Goal: Information Seeking & Learning: Learn about a topic

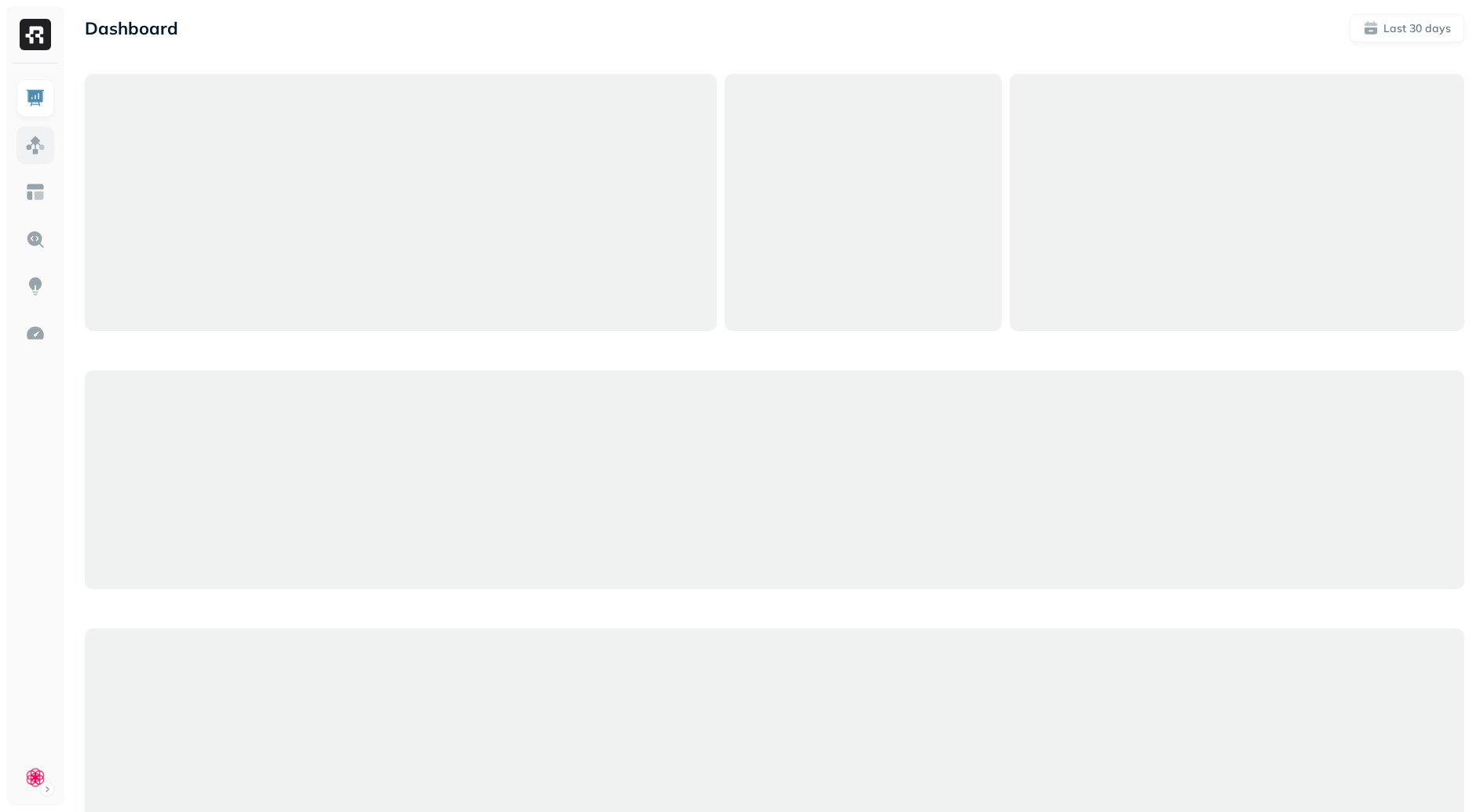
click at [44, 147] on img at bounding box center [36, 145] width 21 height 21
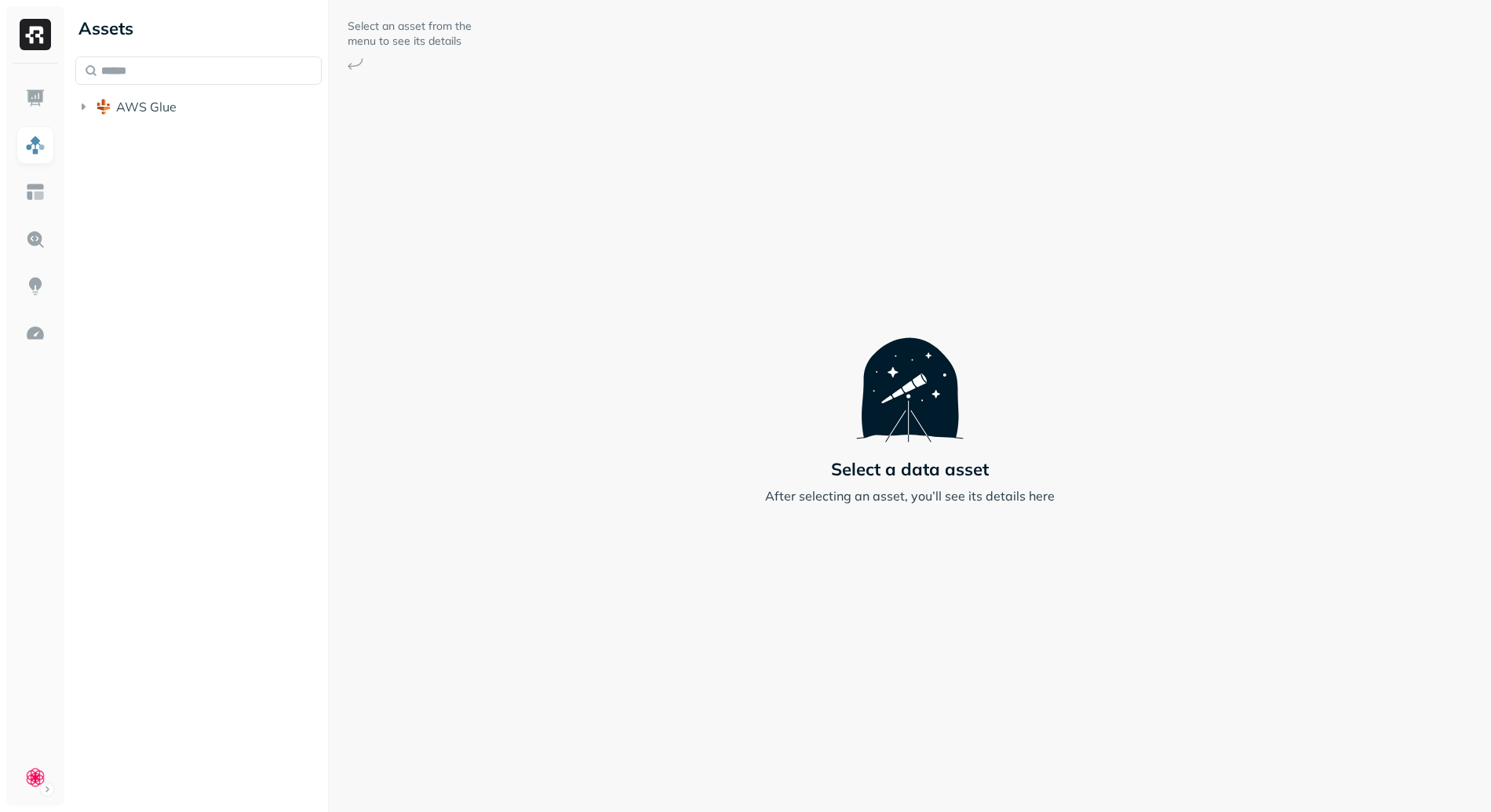
click at [166, 91] on div "AWS Glue" at bounding box center [198, 90] width 246 height 66
click at [172, 80] on input "text" at bounding box center [198, 71] width 246 height 28
paste input "**********"
click at [229, 195] on span "clue_plus_user_daily_tracking" at bounding box center [238, 196] width 175 height 16
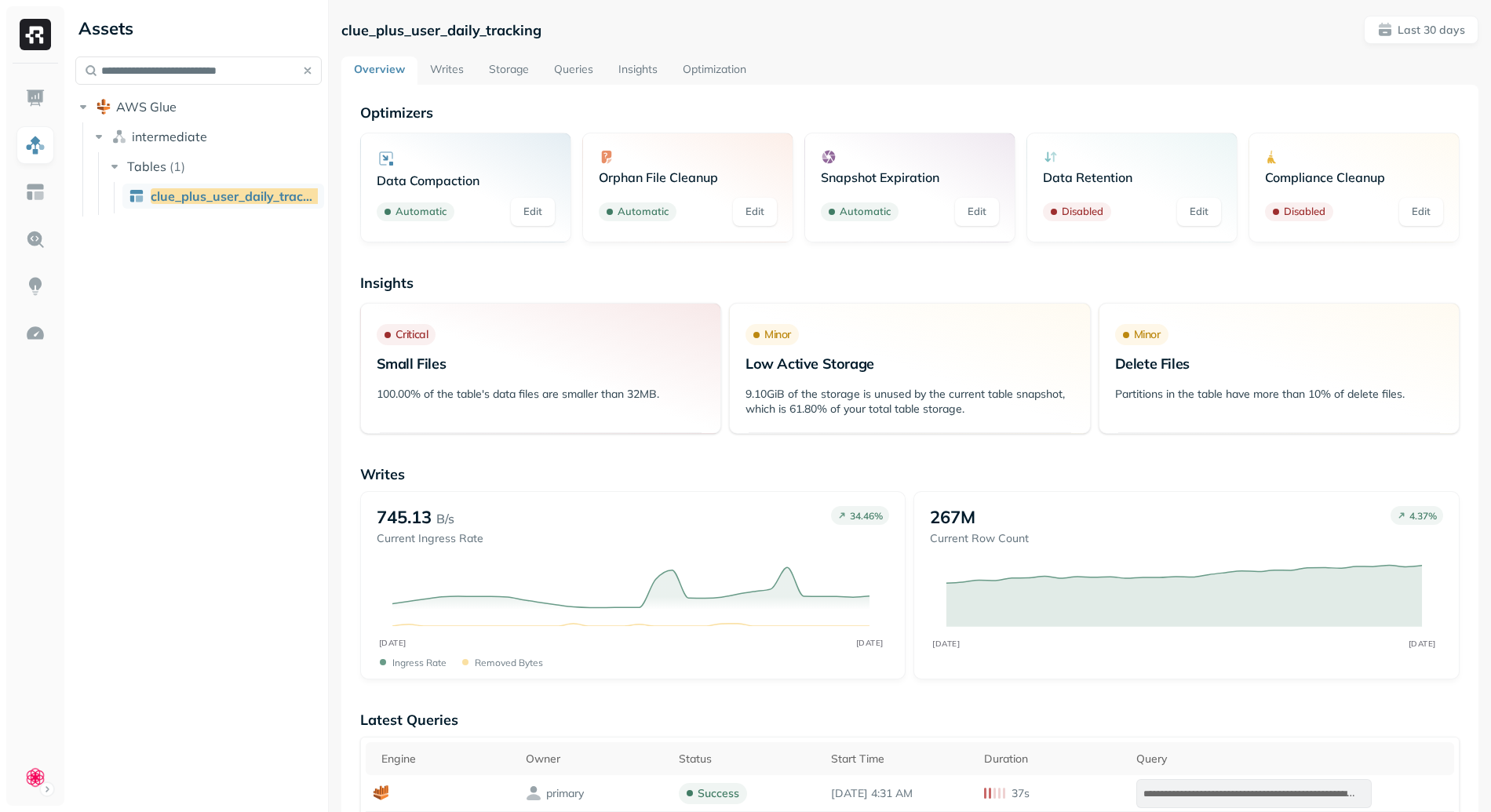
click at [433, 35] on p "clue_plus_user_daily_tracking" at bounding box center [442, 29] width 200 height 18
copy p "clue_plus_user_daily_tracking"
click at [479, 57] on link "Storage" at bounding box center [509, 71] width 65 height 28
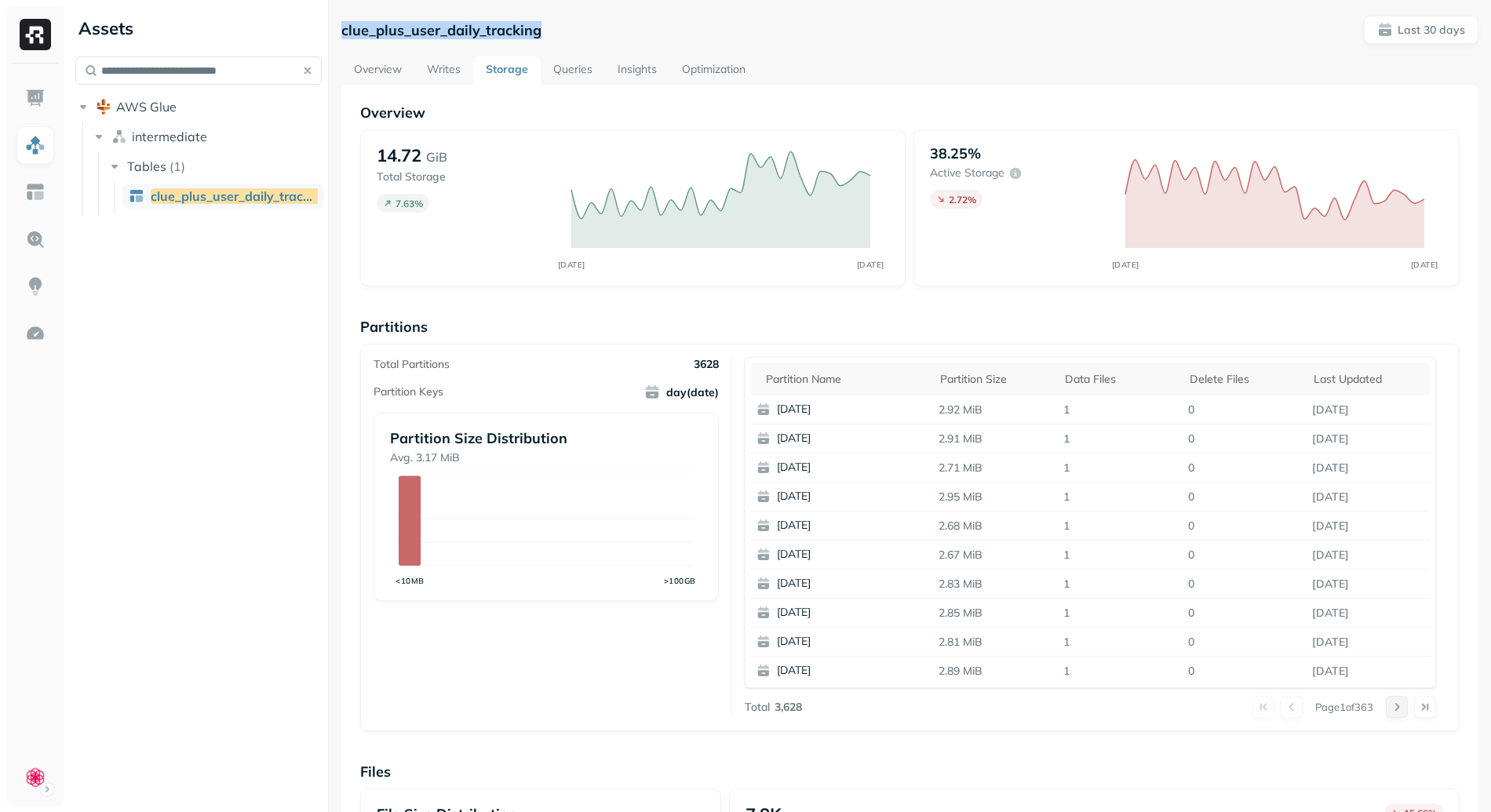
click at [1386, 709] on button at bounding box center [1397, 706] width 22 height 22
click at [1386, 707] on button at bounding box center [1397, 706] width 22 height 22
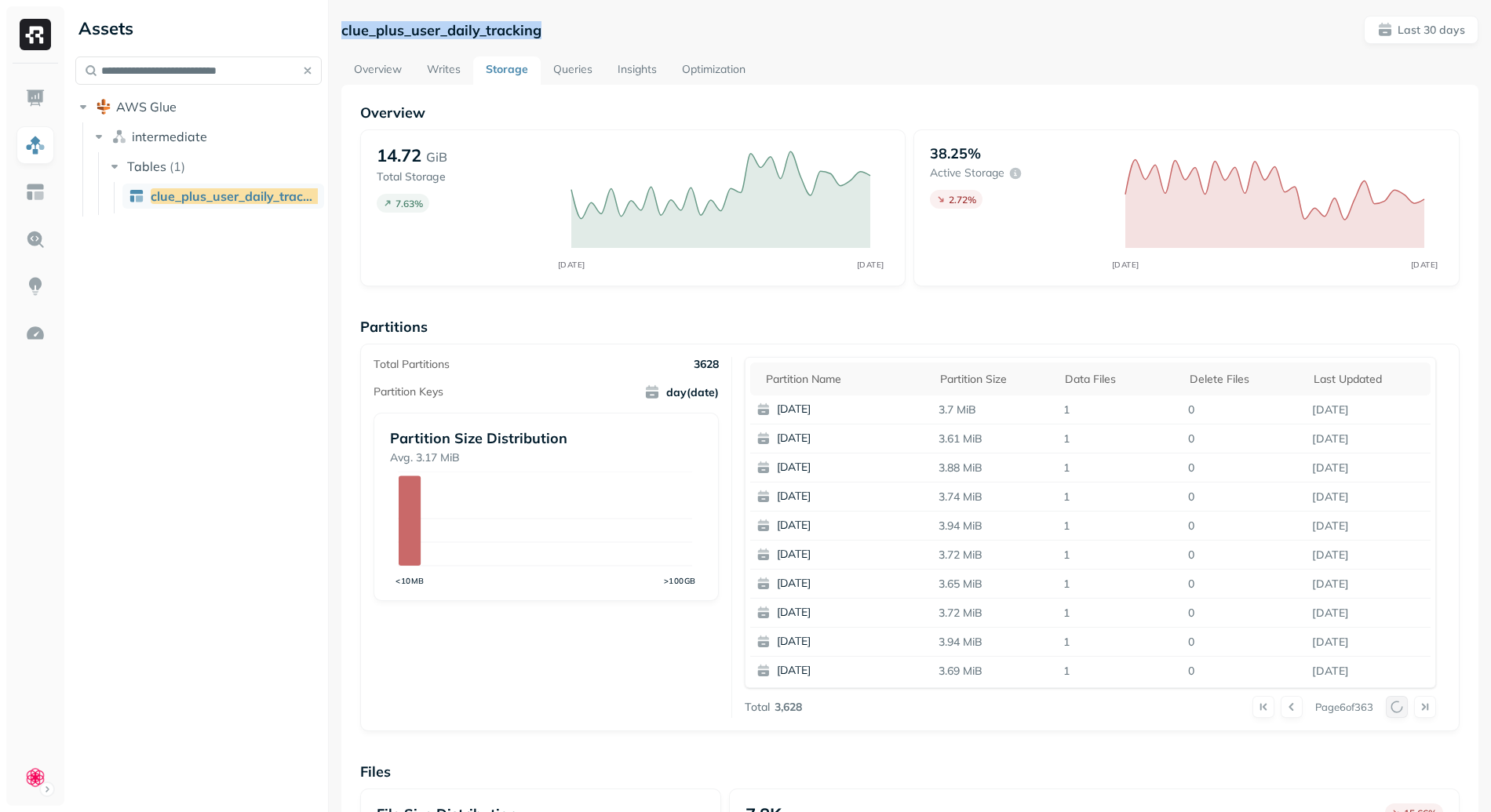
click at [1386, 707] on button at bounding box center [1397, 706] width 22 height 22
click at [1386, 706] on button at bounding box center [1397, 706] width 22 height 22
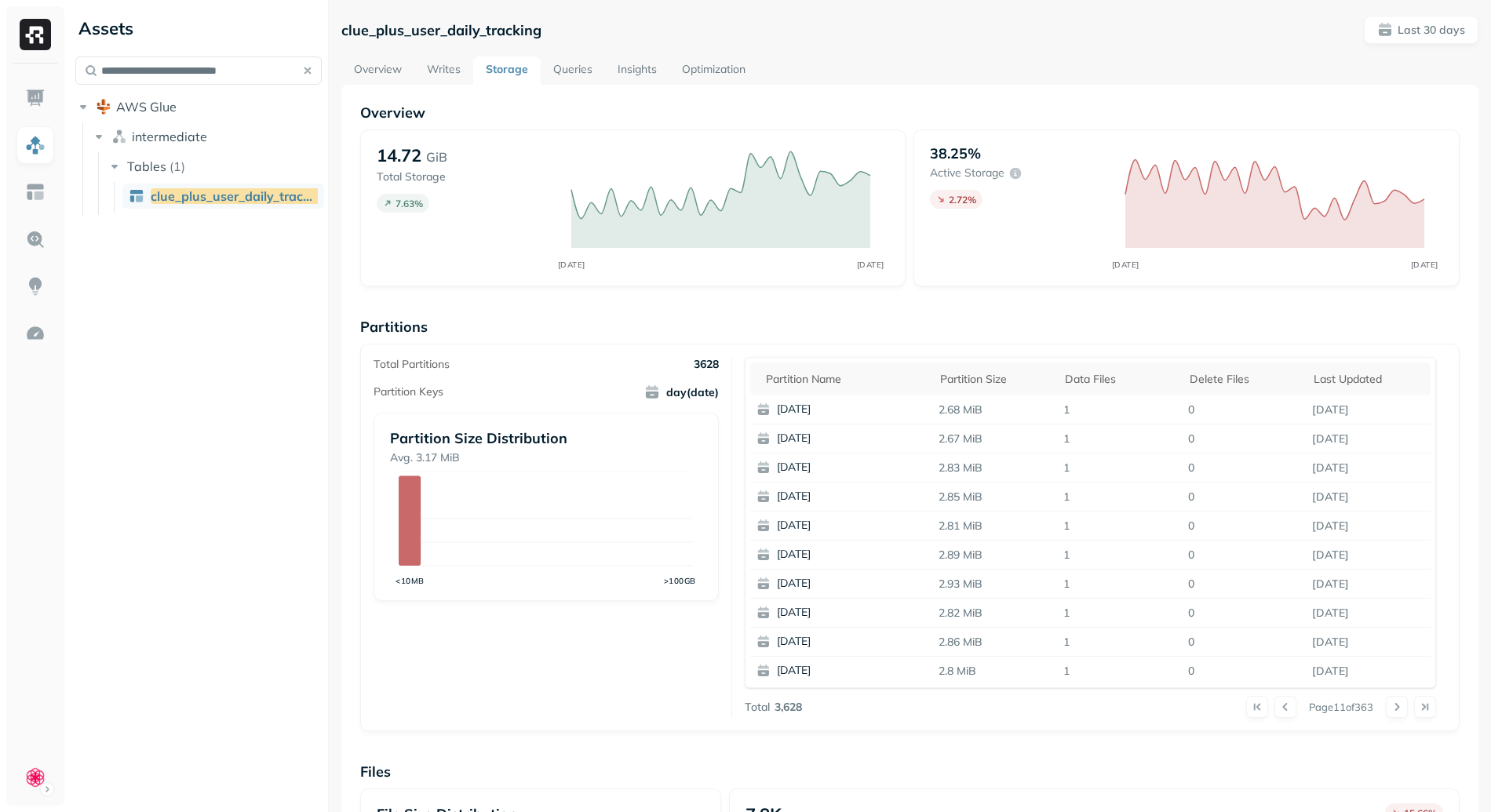
click at [569, 328] on p "Partitions" at bounding box center [910, 327] width 1100 height 18
click at [196, 68] on input "**********" at bounding box center [198, 71] width 246 height 28
paste input "text"
click at [236, 195] on span "new_user_activation_metrics" at bounding box center [236, 196] width 170 height 16
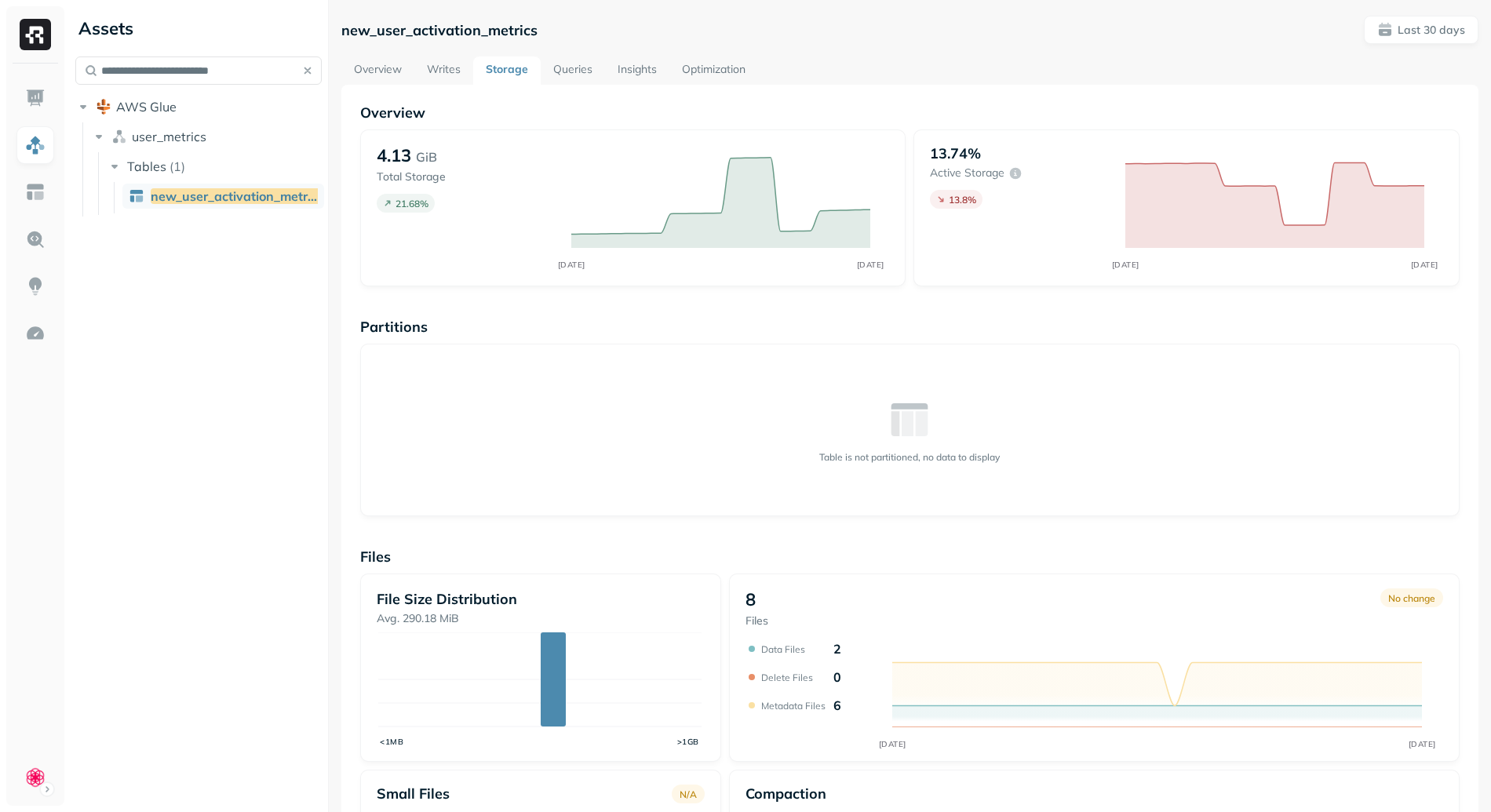
click at [392, 66] on link "Overview" at bounding box center [378, 71] width 73 height 28
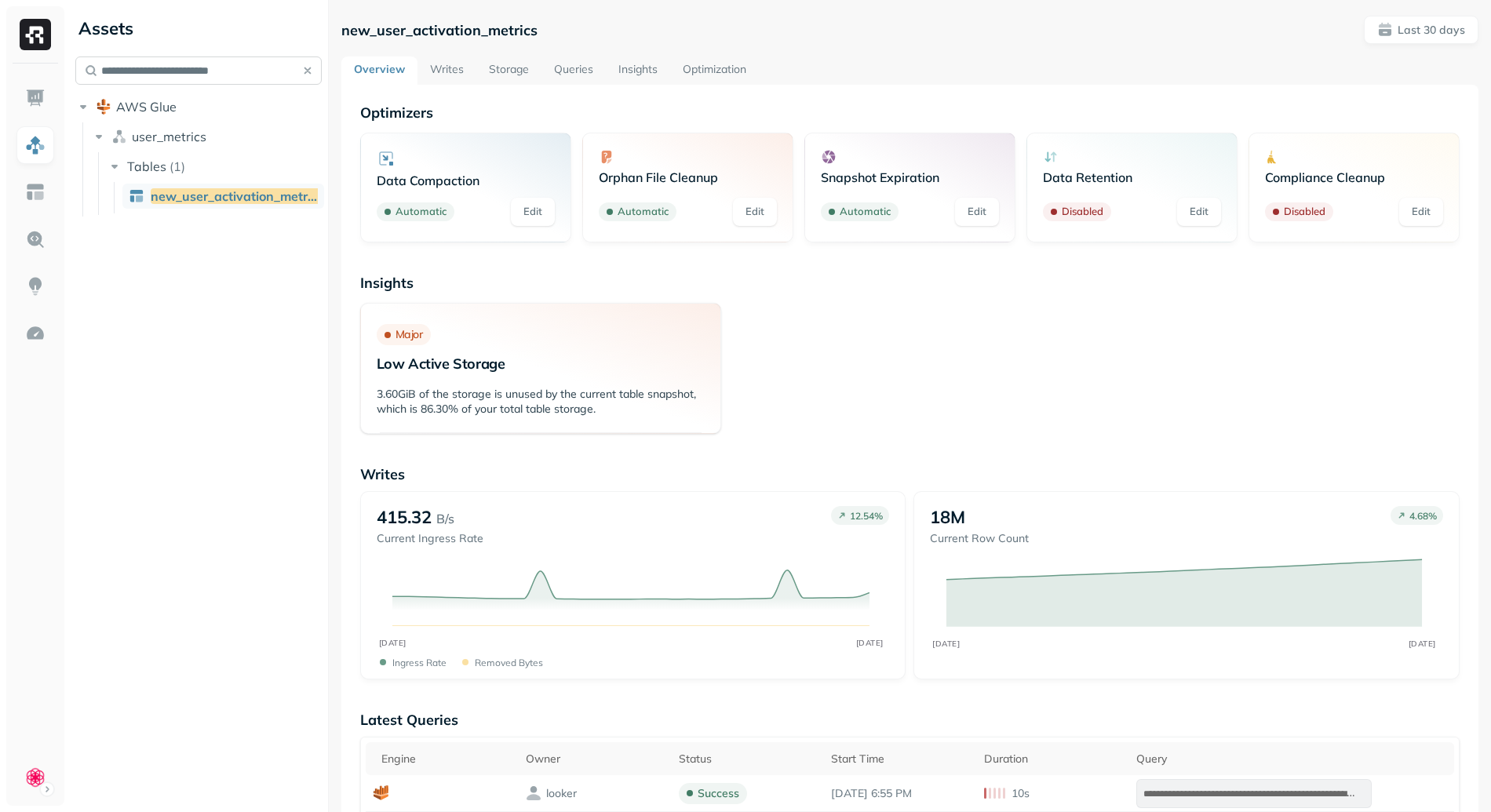
click at [206, 71] on input "**********" at bounding box center [198, 71] width 246 height 28
paste input "**********"
click at [221, 197] on span "users_messages_inappmessage_impression" at bounding box center [281, 196] width 261 height 16
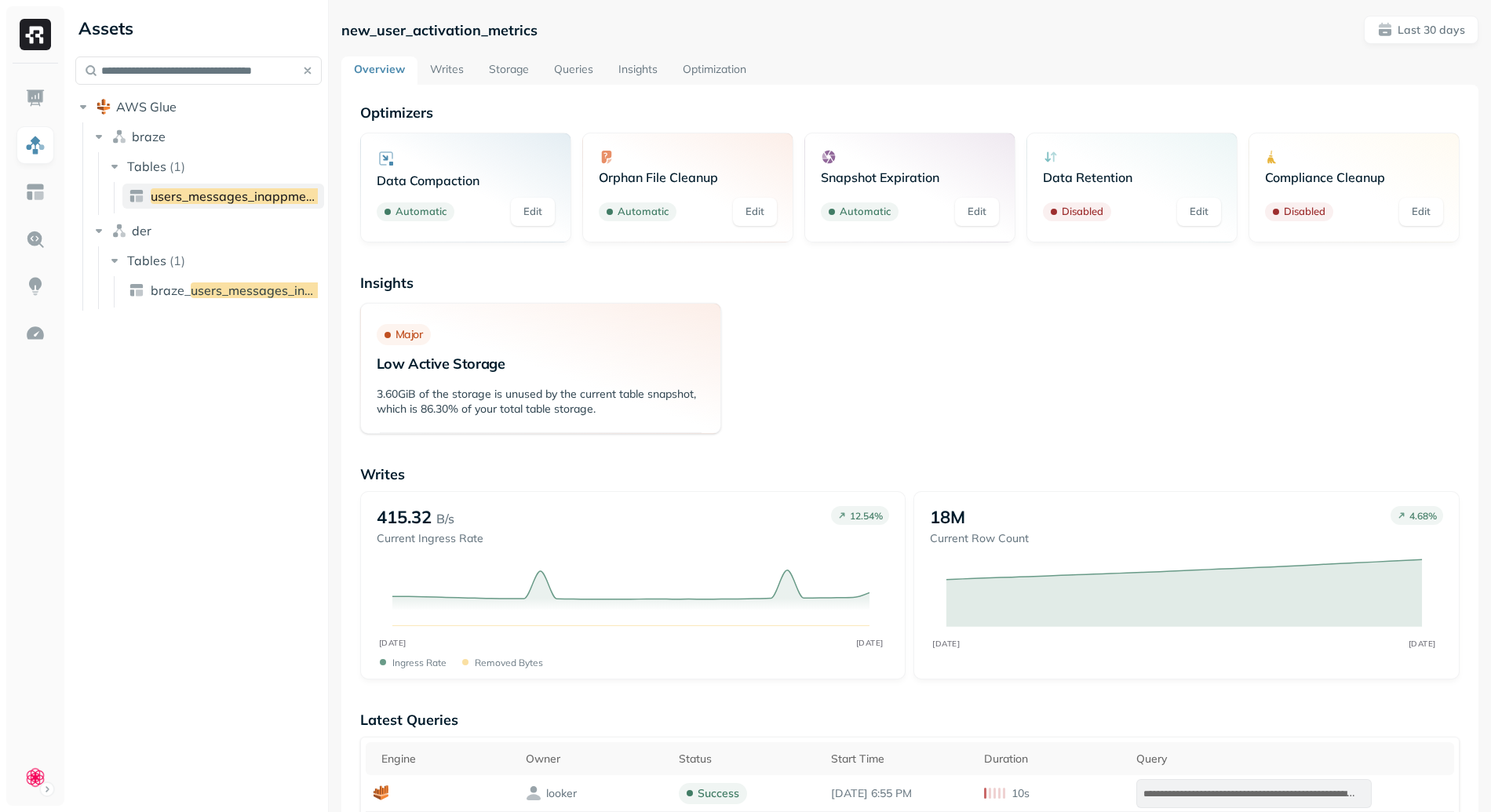
scroll to position [0, 0]
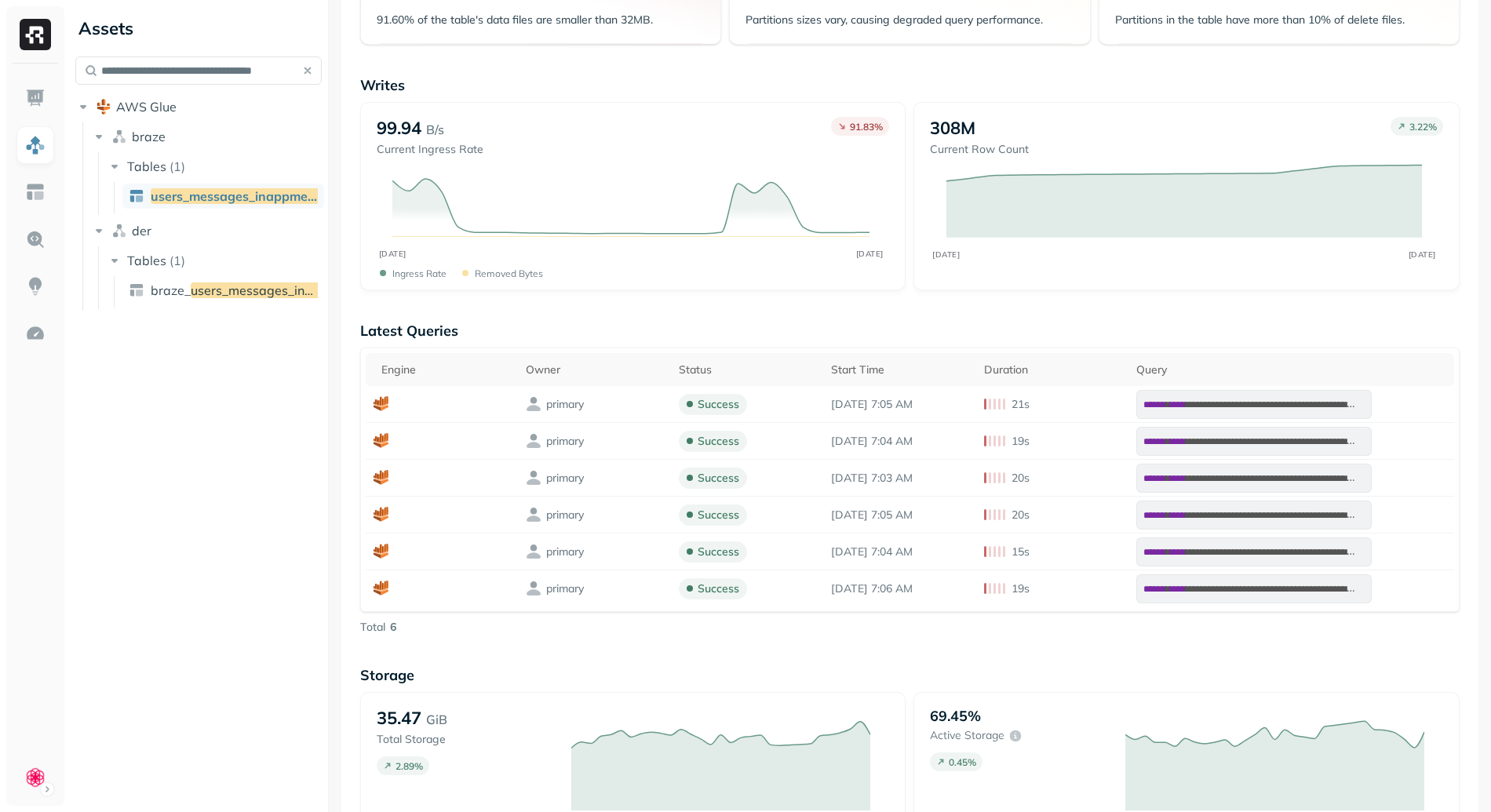
scroll to position [23, 0]
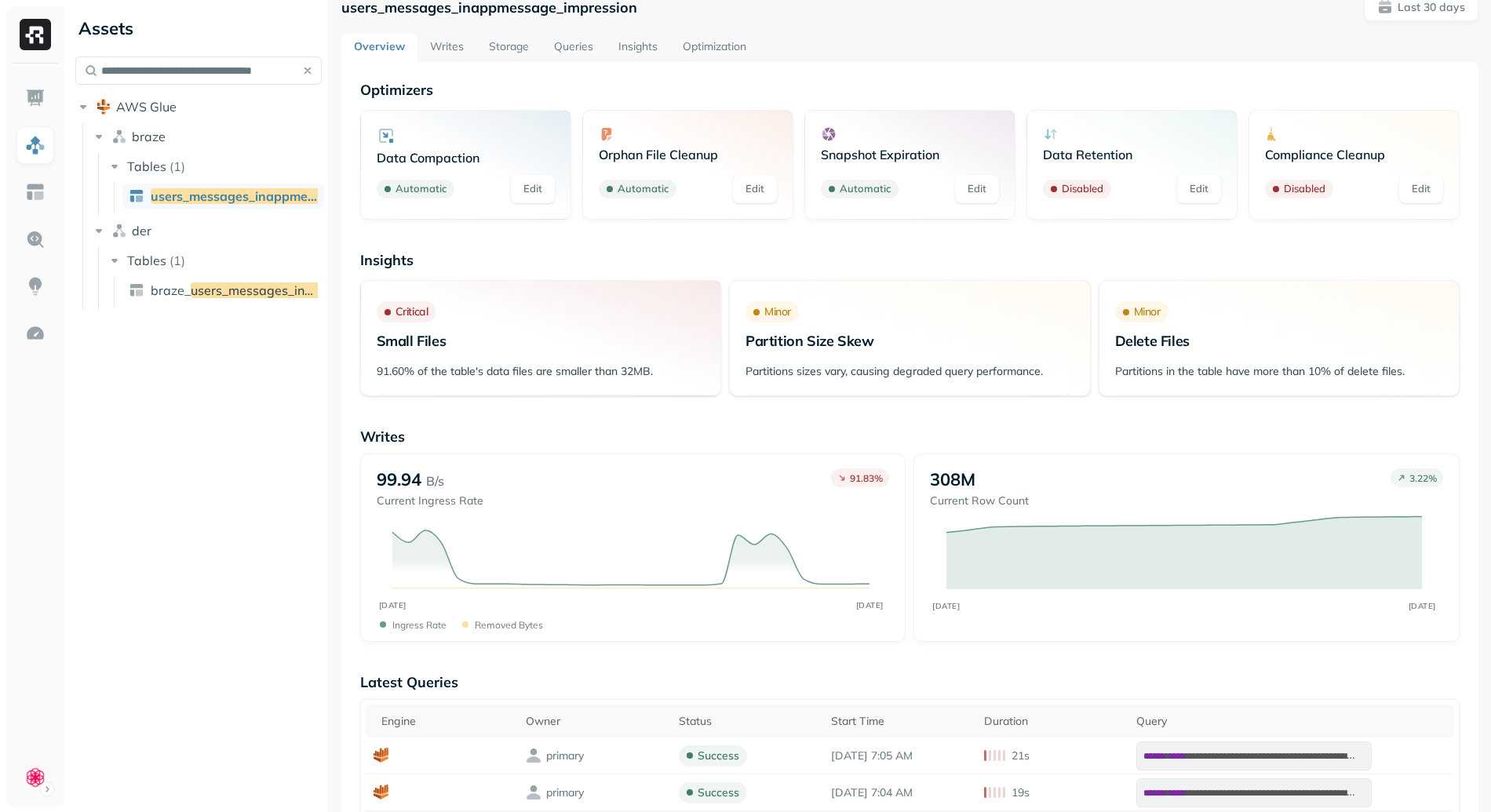
click at [491, 55] on link "Storage" at bounding box center [509, 48] width 65 height 28
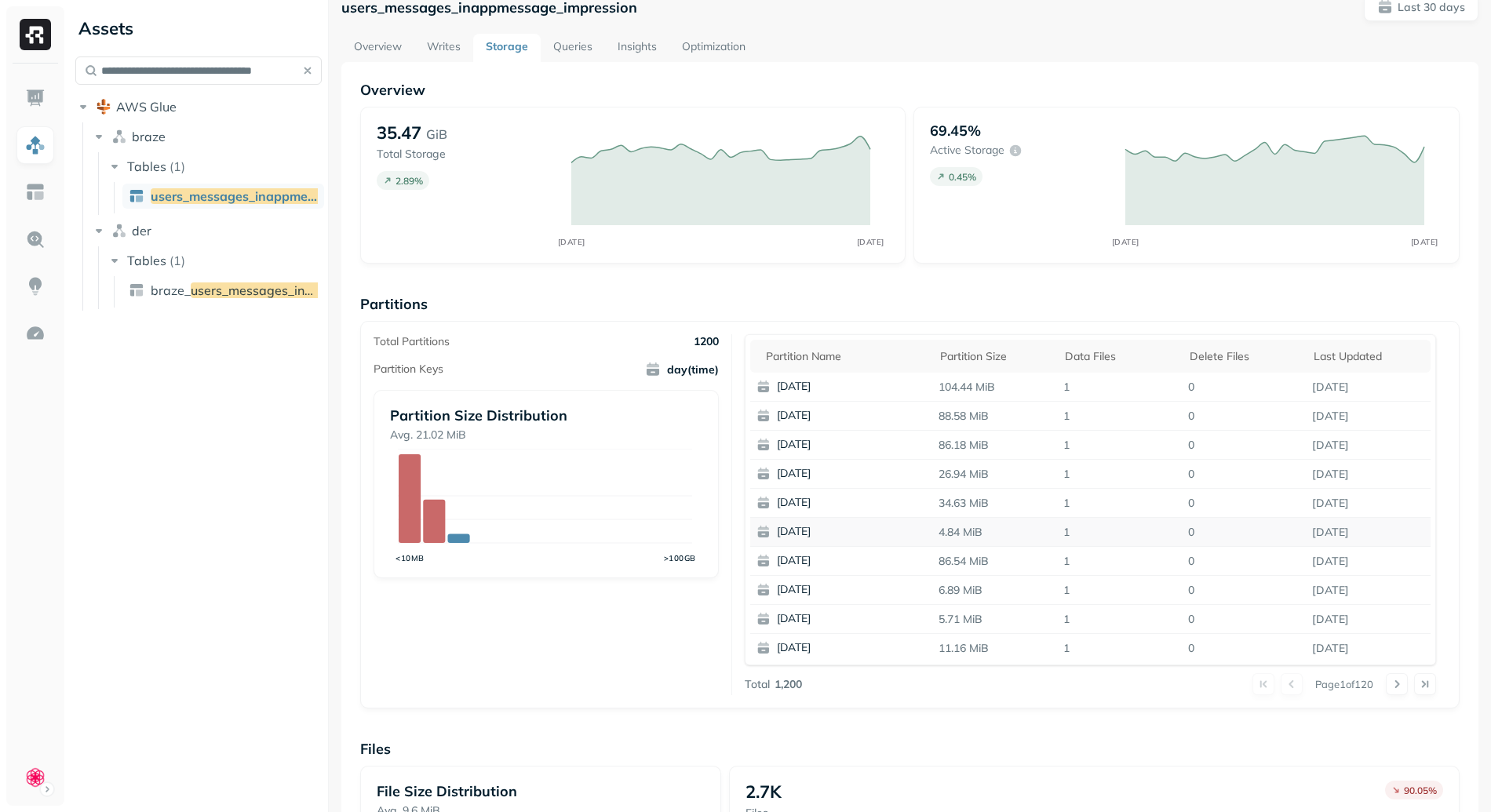
scroll to position [2, 0]
click at [1386, 689] on button at bounding box center [1397, 684] width 22 height 22
click at [1386, 686] on button at bounding box center [1397, 684] width 22 height 22
click at [1386, 686] on div at bounding box center [1411, 684] width 50 height 22
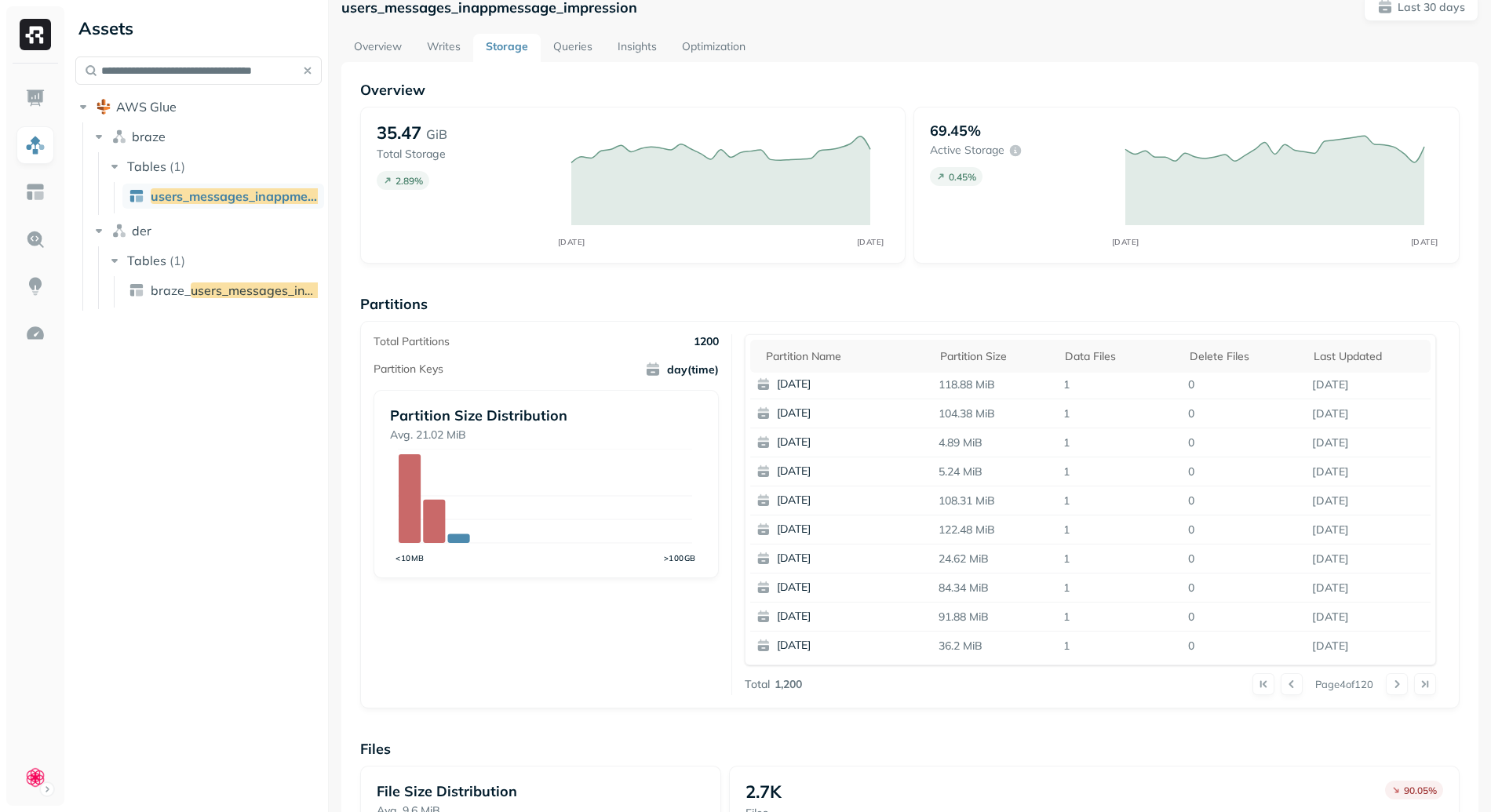
click at [1386, 686] on button at bounding box center [1397, 684] width 22 height 22
click at [1386, 684] on button at bounding box center [1397, 684] width 22 height 22
click at [1281, 687] on button at bounding box center [1292, 684] width 22 height 22
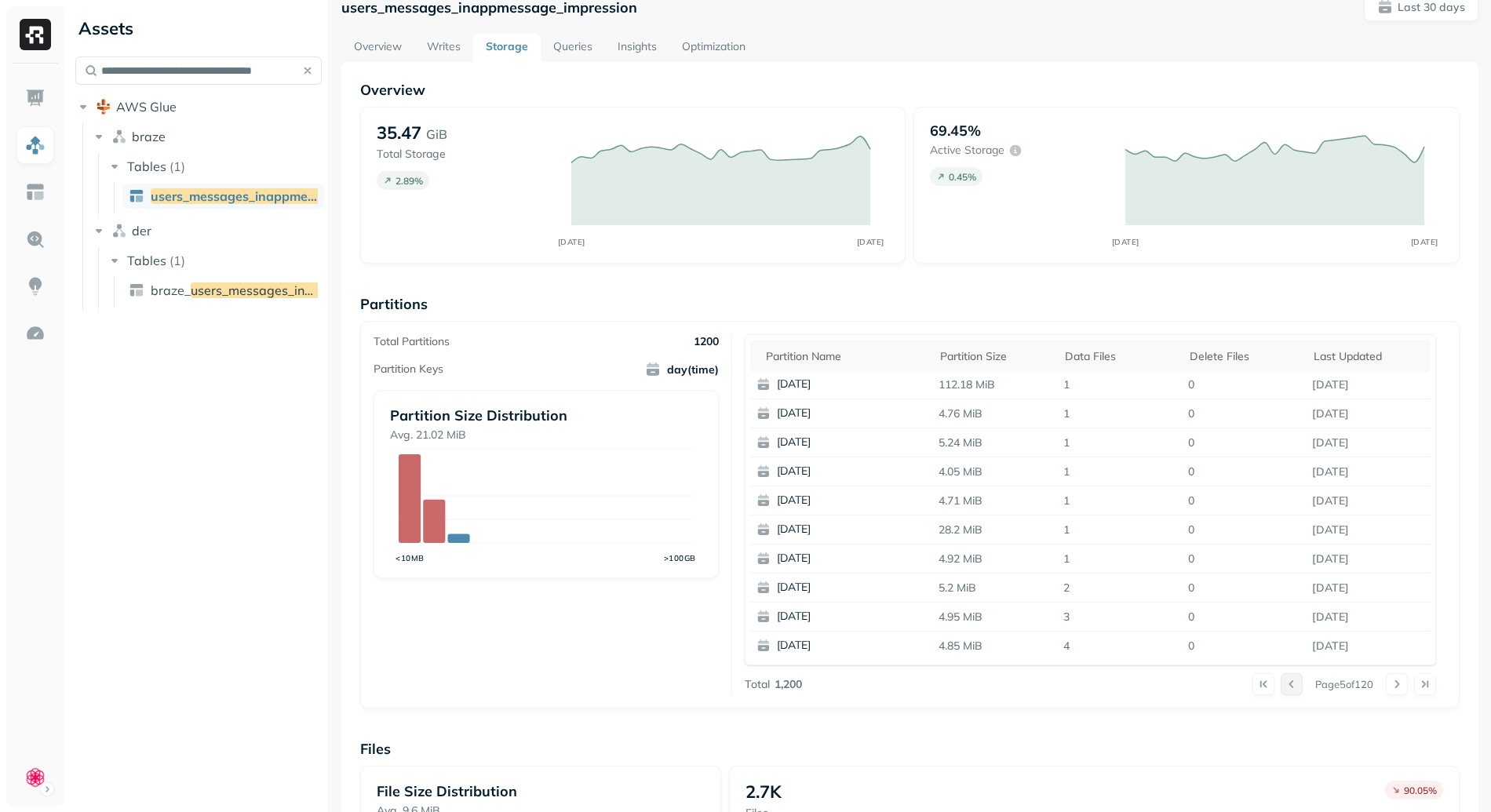
click at [1281, 687] on button at bounding box center [1292, 684] width 22 height 22
click at [1390, 689] on button at bounding box center [1397, 684] width 22 height 22
click at [1390, 688] on button at bounding box center [1397, 684] width 22 height 22
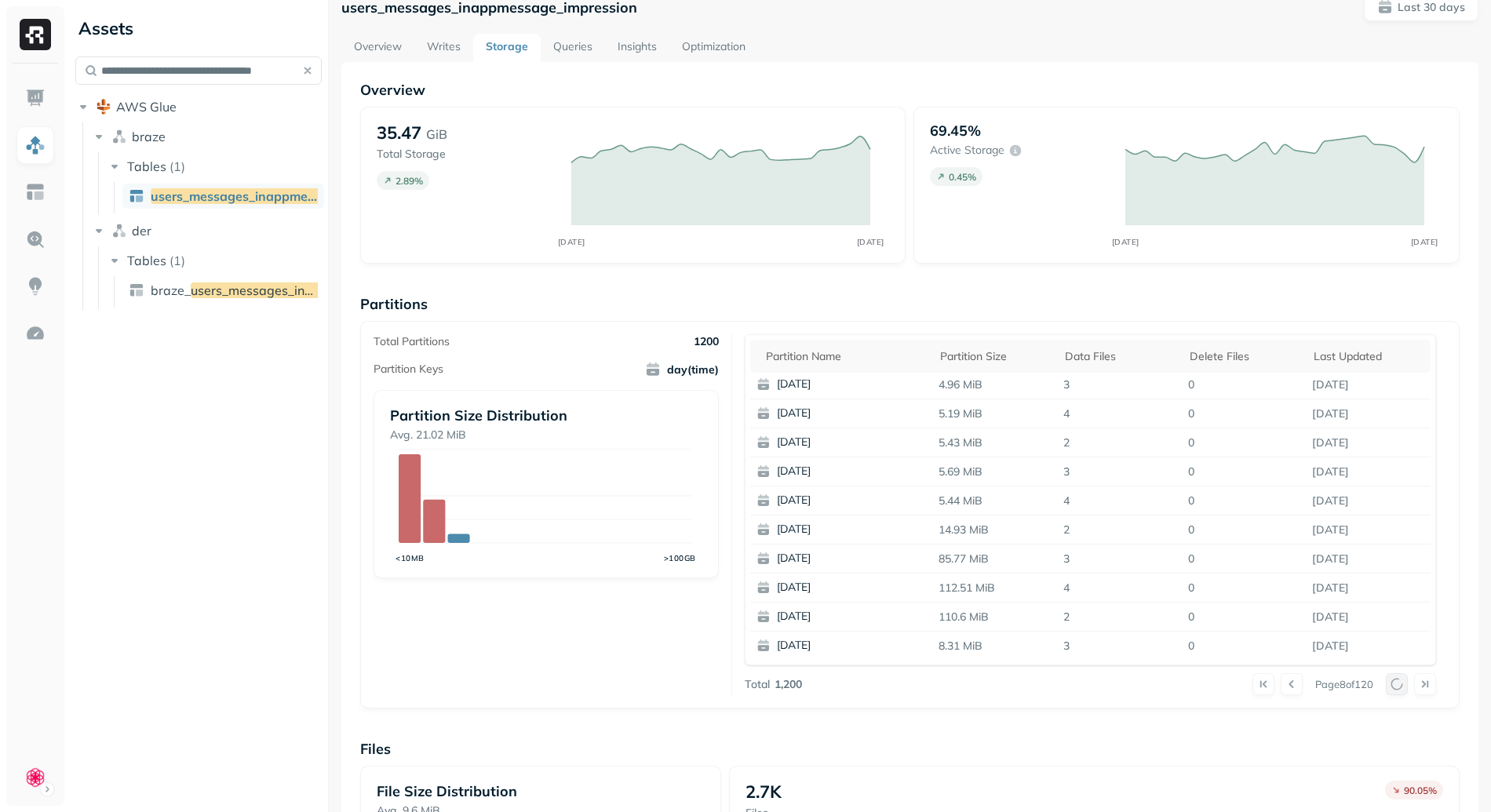
click at [1390, 688] on div at bounding box center [1411, 684] width 50 height 22
click at [1391, 686] on button at bounding box center [1397, 684] width 22 height 22
click at [1246, 686] on button at bounding box center [1257, 684] width 22 height 22
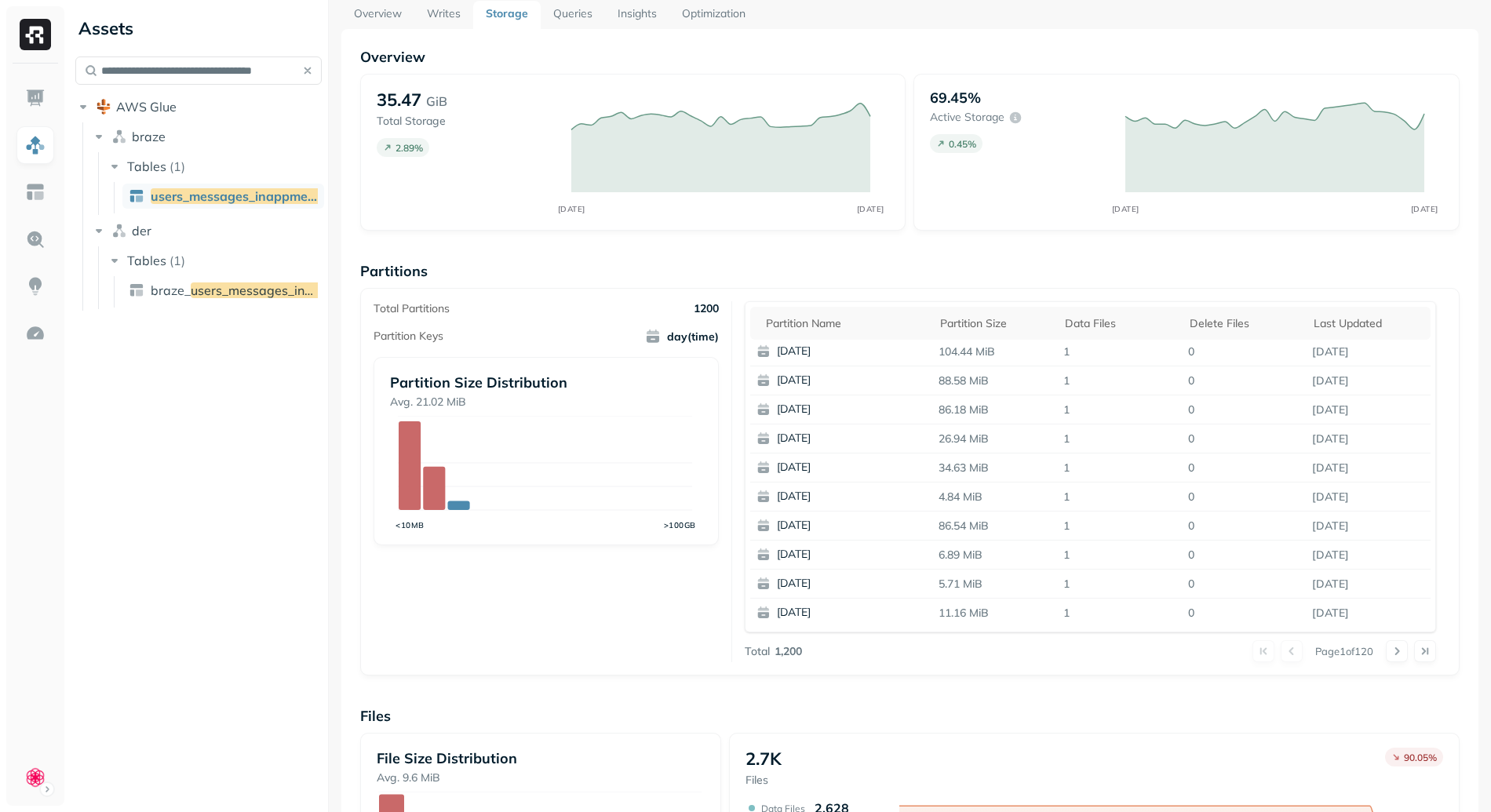
scroll to position [0, 0]
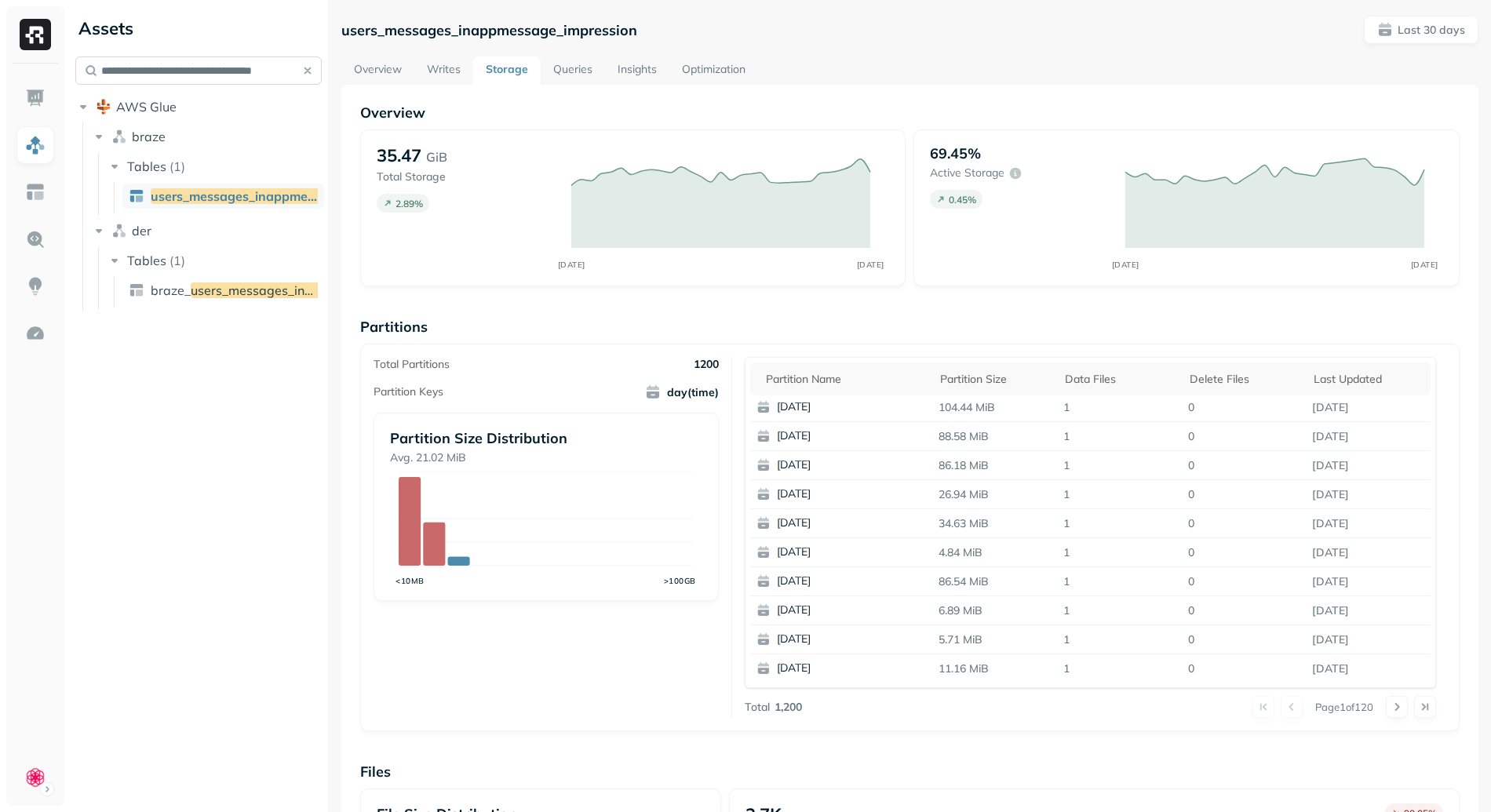
click at [185, 59] on input "**********" at bounding box center [198, 71] width 246 height 28
paste input "text"
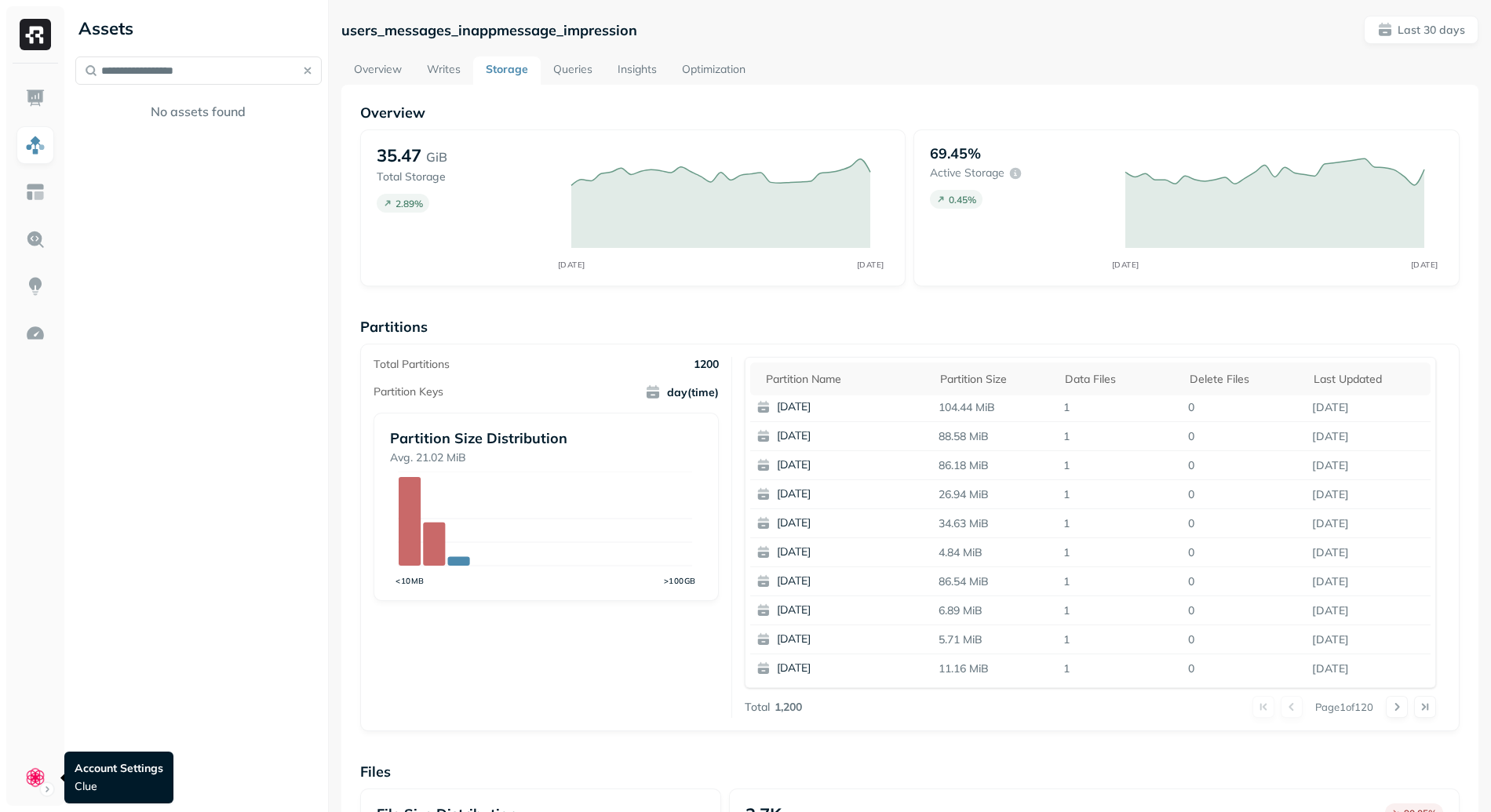
type input "**********"
click at [28, 766] on html "**********" at bounding box center [745, 406] width 1491 height 812
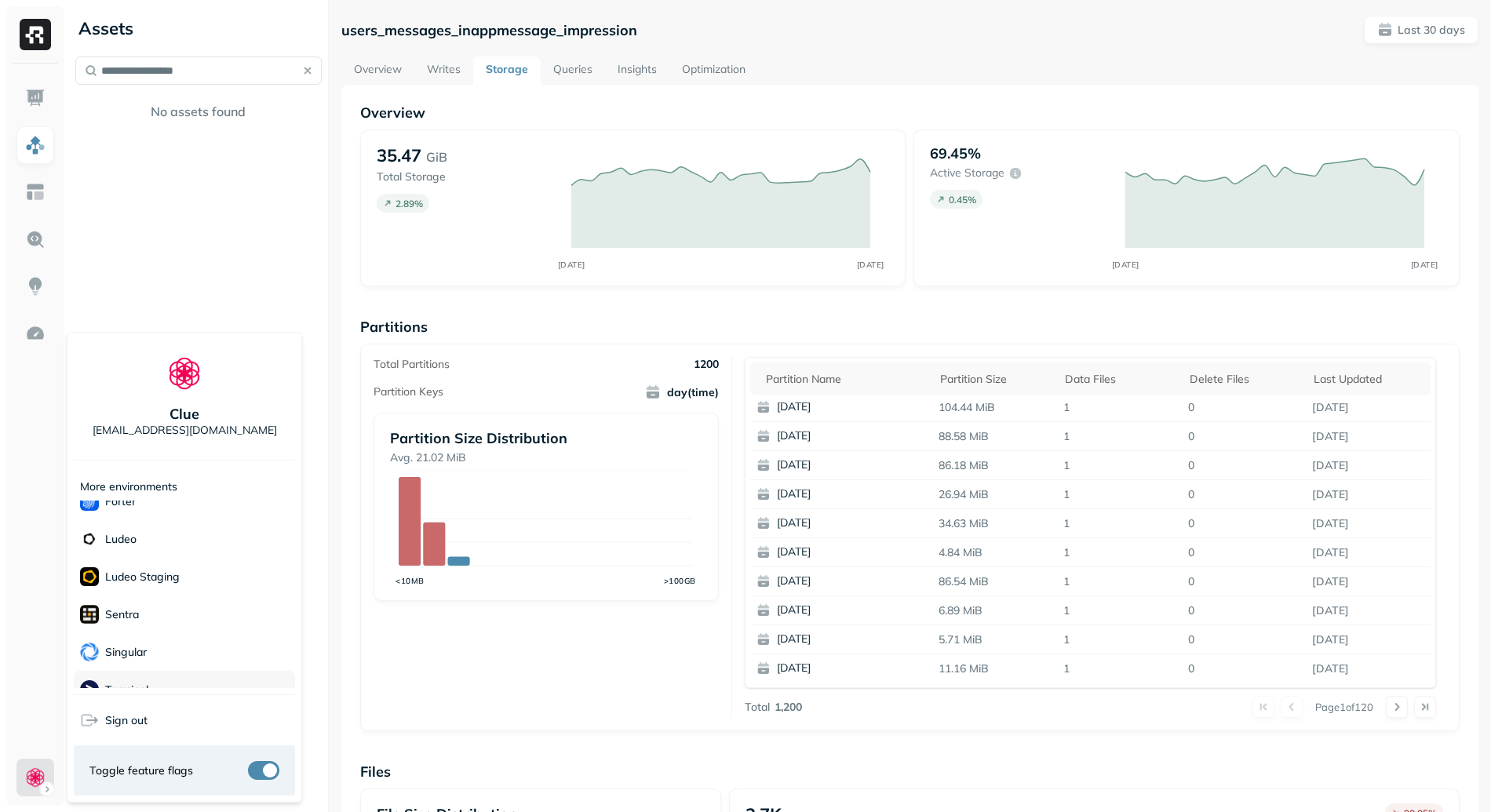
scroll to position [303, 0]
click at [164, 665] on div "Voodoo" at bounding box center [184, 669] width 221 height 38
click at [468, 685] on html "**********" at bounding box center [745, 406] width 1491 height 812
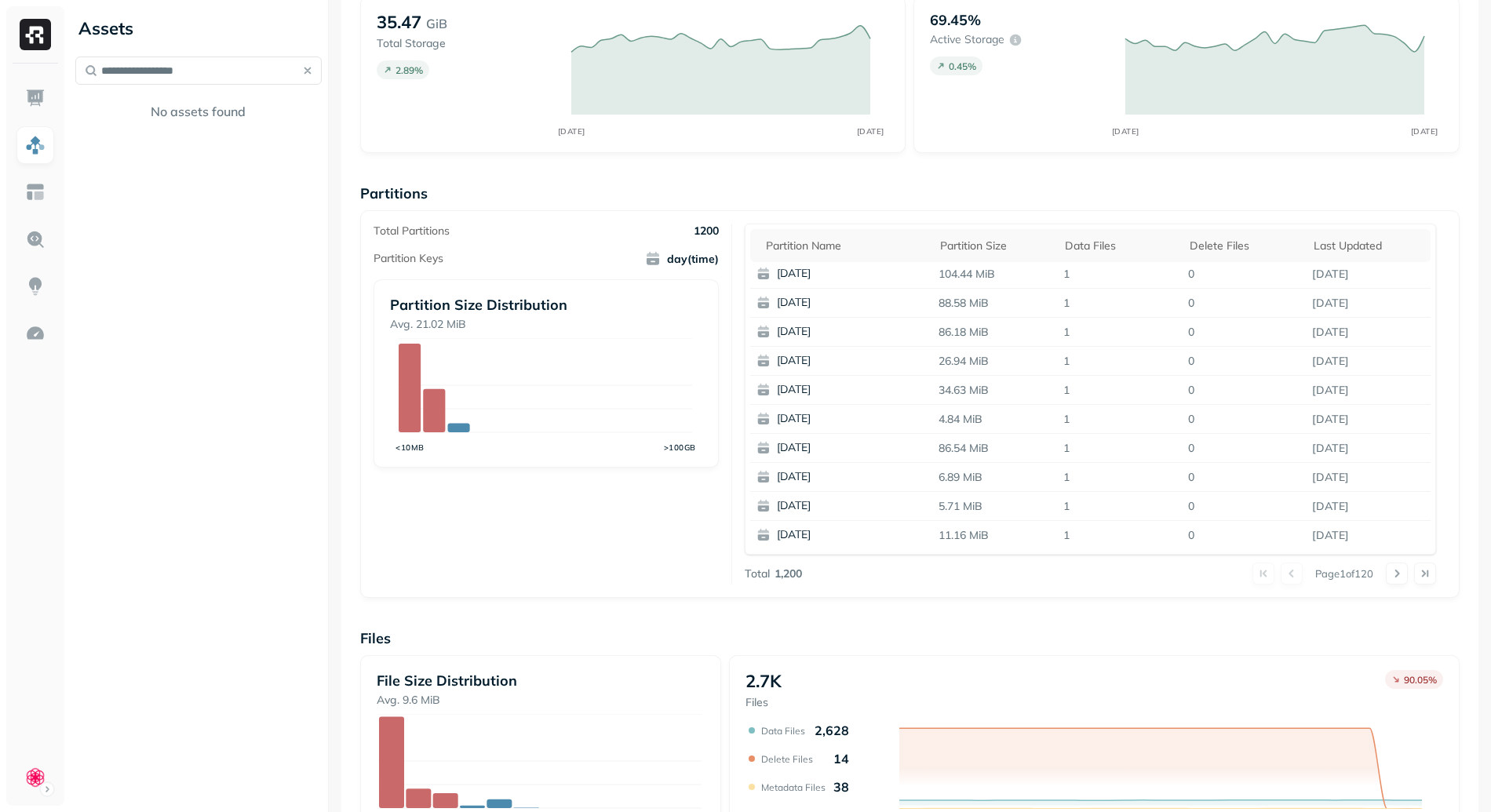
scroll to position [0, 0]
